Goal: Task Accomplishment & Management: Manage account settings

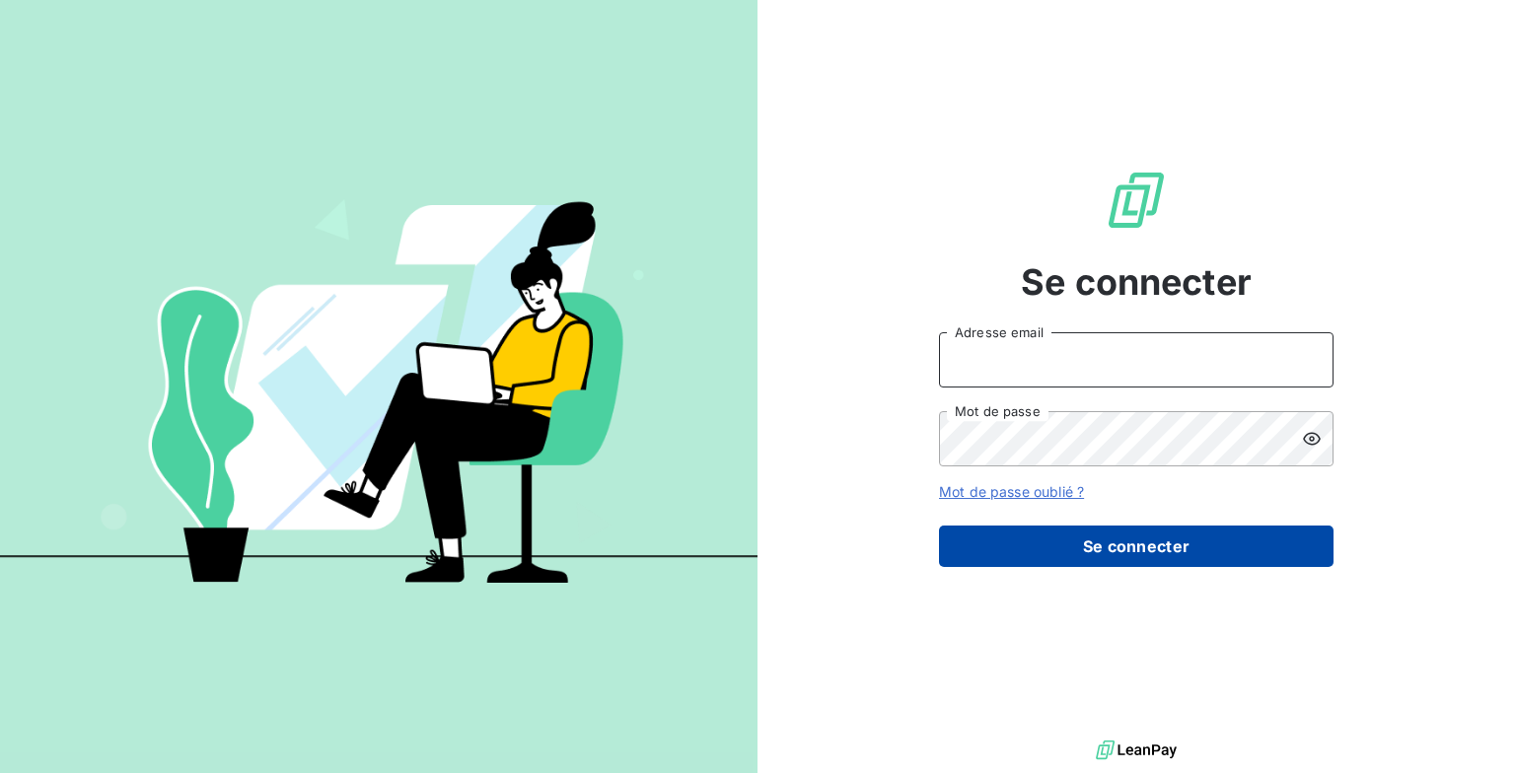
type input "[EMAIL_ADDRESS][DOMAIN_NAME]"
click at [1117, 553] on button "Se connecter" at bounding box center [1136, 546] width 394 height 41
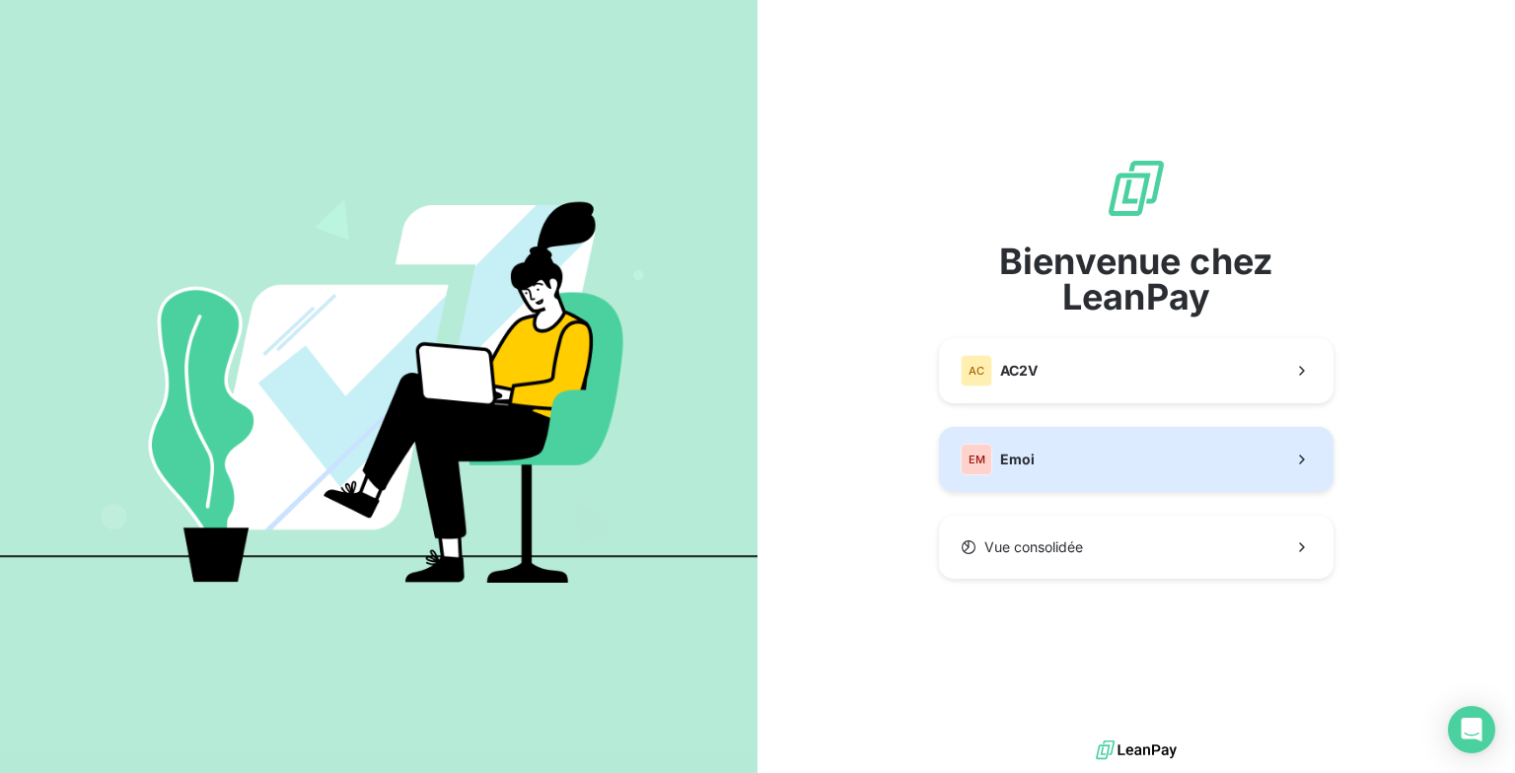
click at [1114, 477] on button "EM Emoi" at bounding box center [1136, 459] width 394 height 65
